Goal: Navigation & Orientation: Find specific page/section

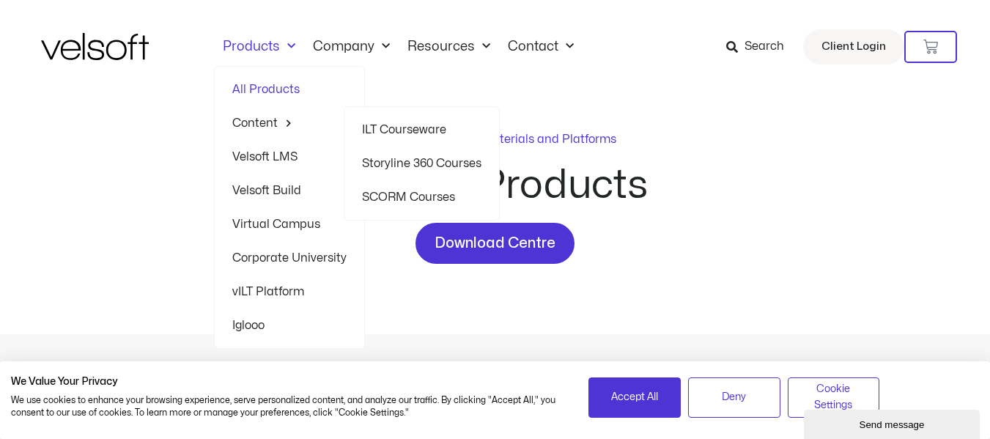
click at [412, 128] on link "ILT Courseware" at bounding box center [421, 130] width 119 height 34
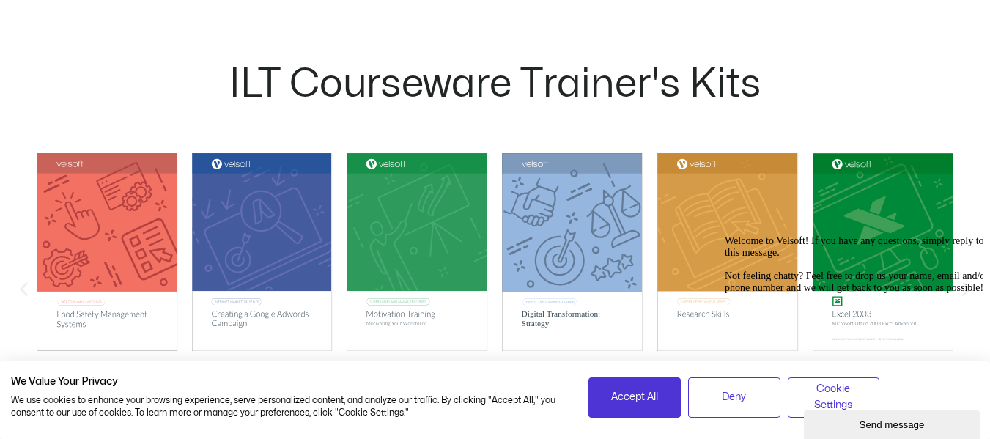
scroll to position [1392, 0]
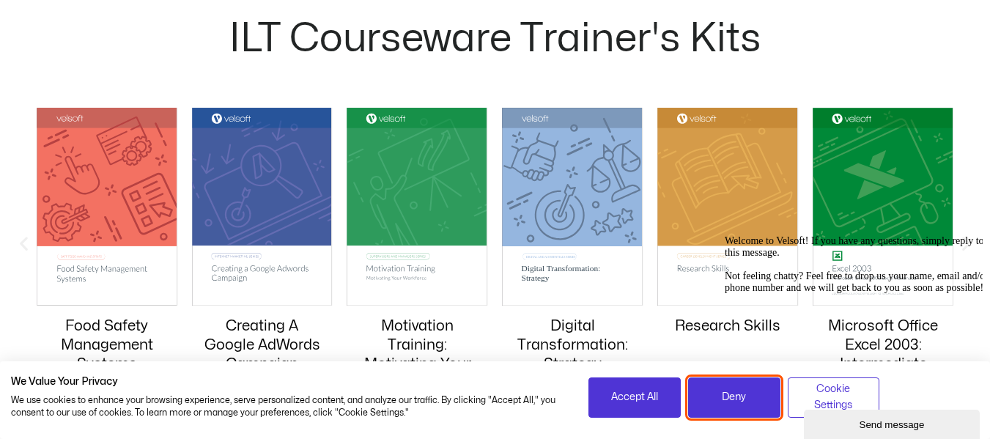
click at [700, 396] on button "Deny" at bounding box center [734, 397] width 92 height 40
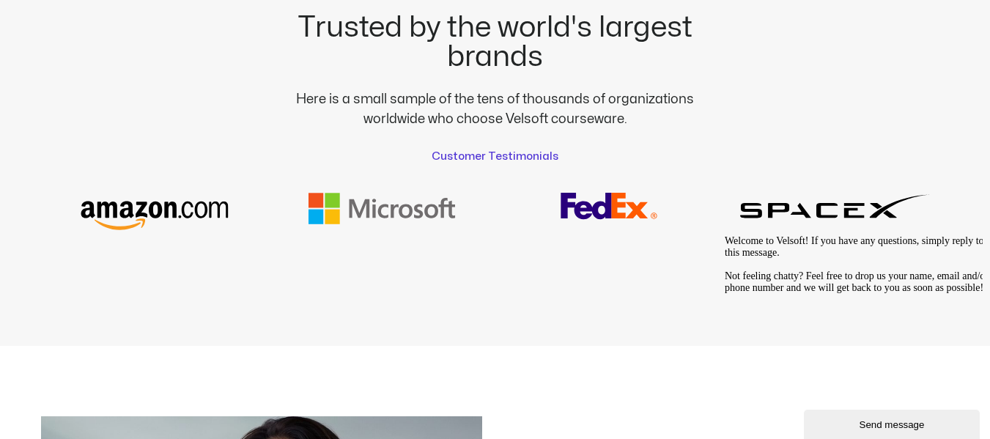
scroll to position [2564, 0]
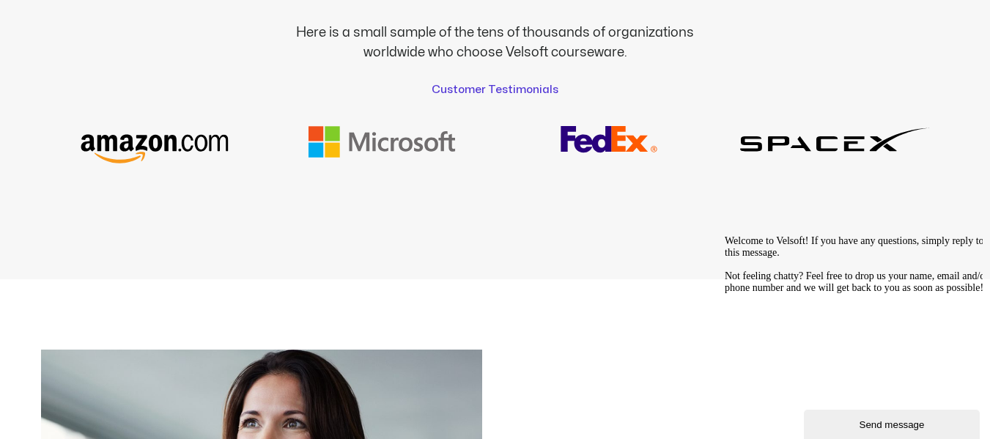
click at [393, 132] on img at bounding box center [382, 144] width 192 height 37
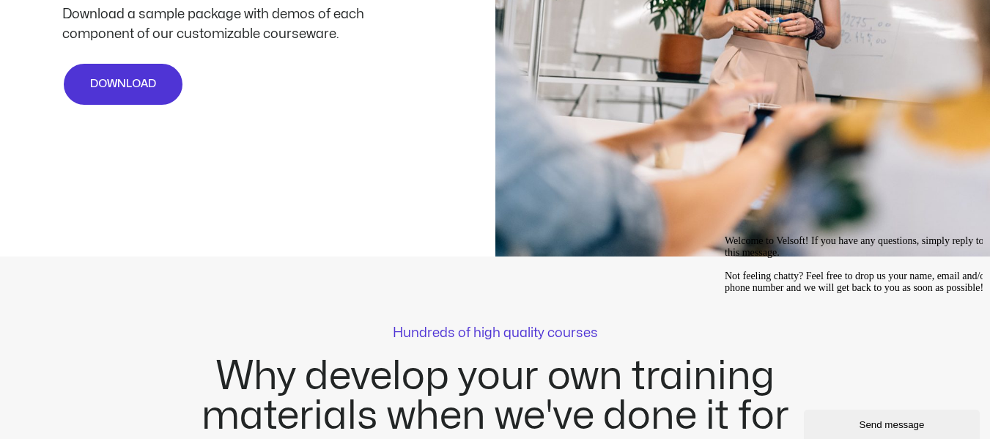
scroll to position [0, 0]
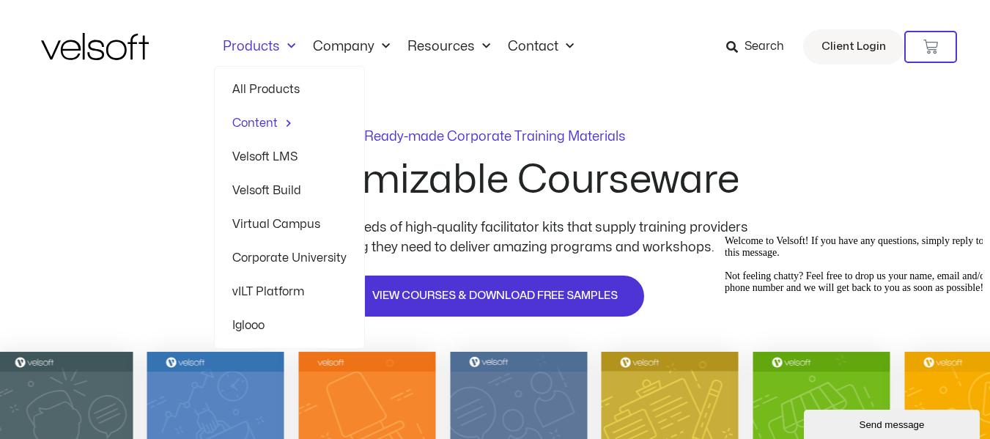
click at [270, 46] on link "Products" at bounding box center [259, 47] width 90 height 16
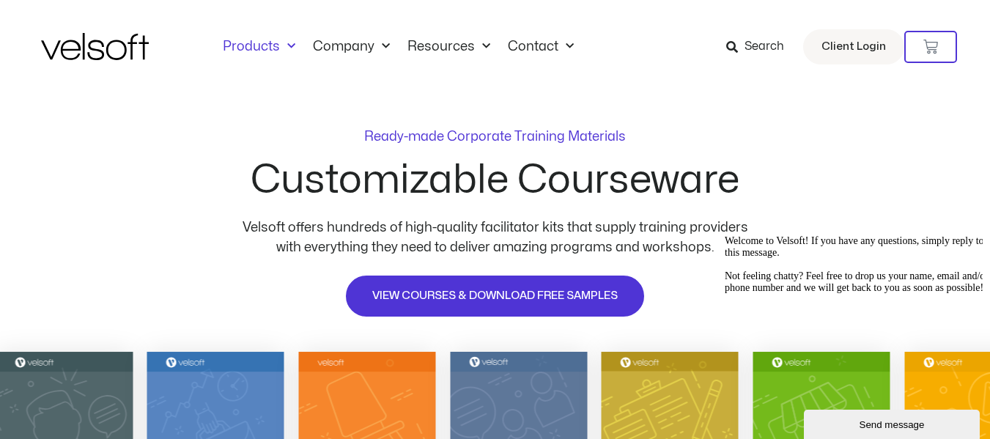
click at [270, 46] on link "Products" at bounding box center [259, 47] width 90 height 16
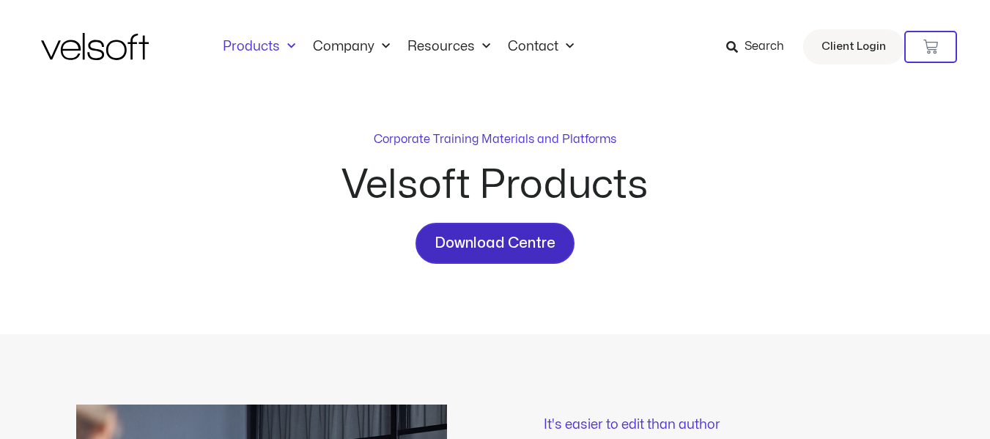
click at [485, 251] on span "Download Centre" at bounding box center [494, 242] width 121 height 23
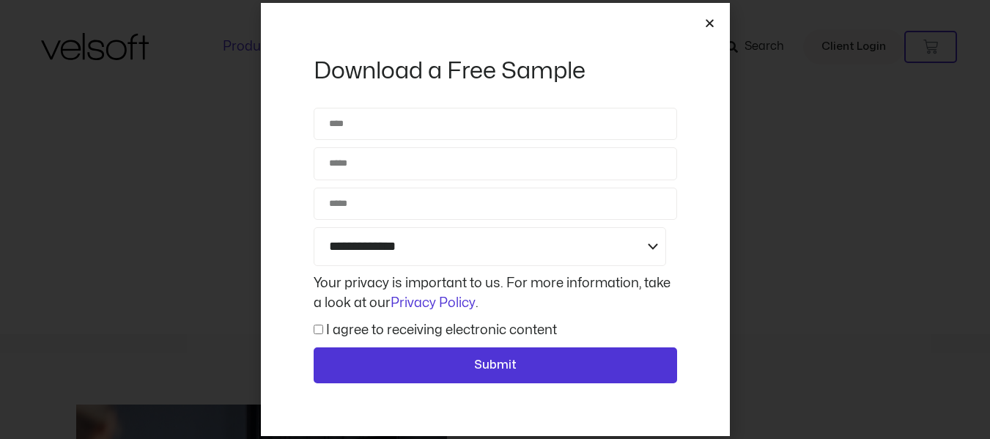
click at [709, 22] on icon "Close" at bounding box center [709, 23] width 11 height 11
